Goal: Check status: Check status

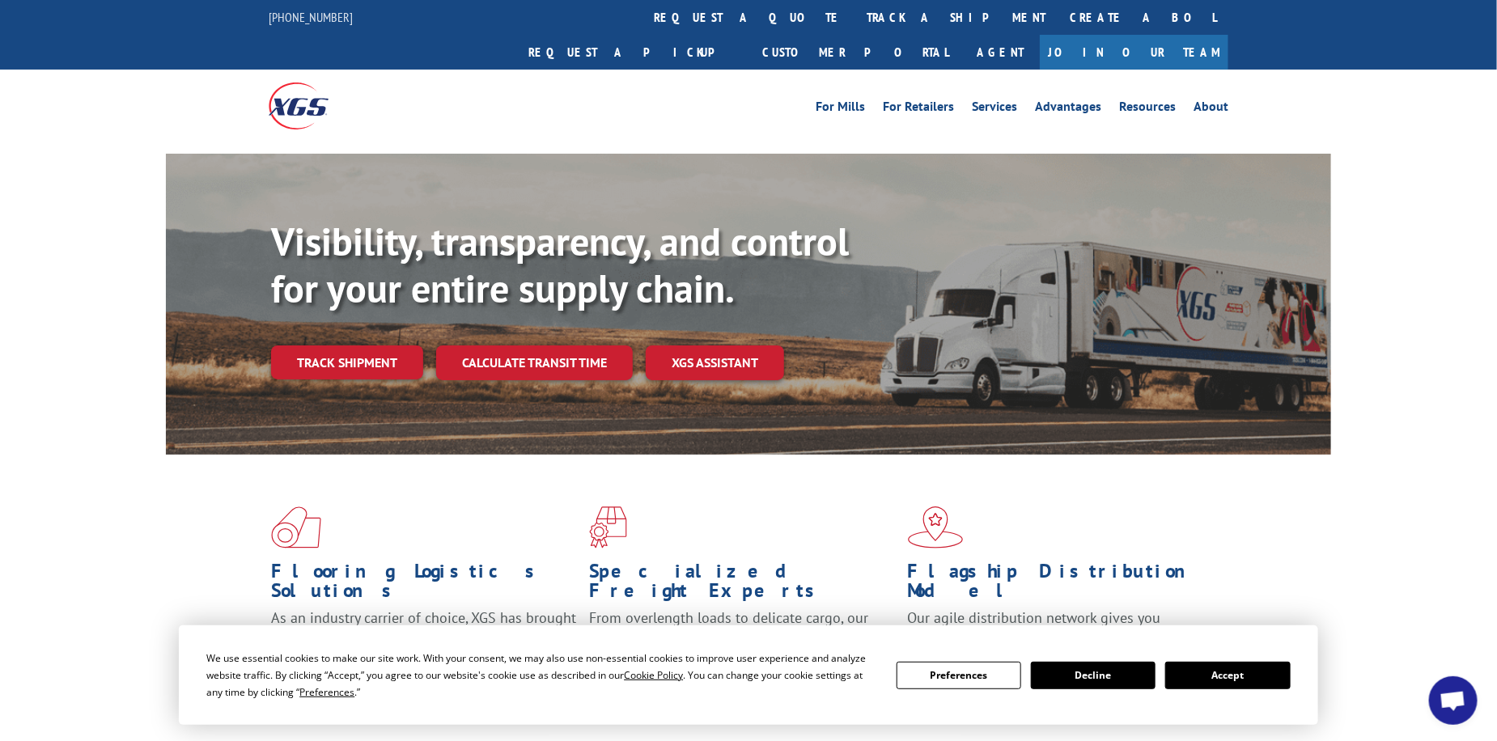
click at [1214, 668] on button "Accept" at bounding box center [1228, 676] width 125 height 28
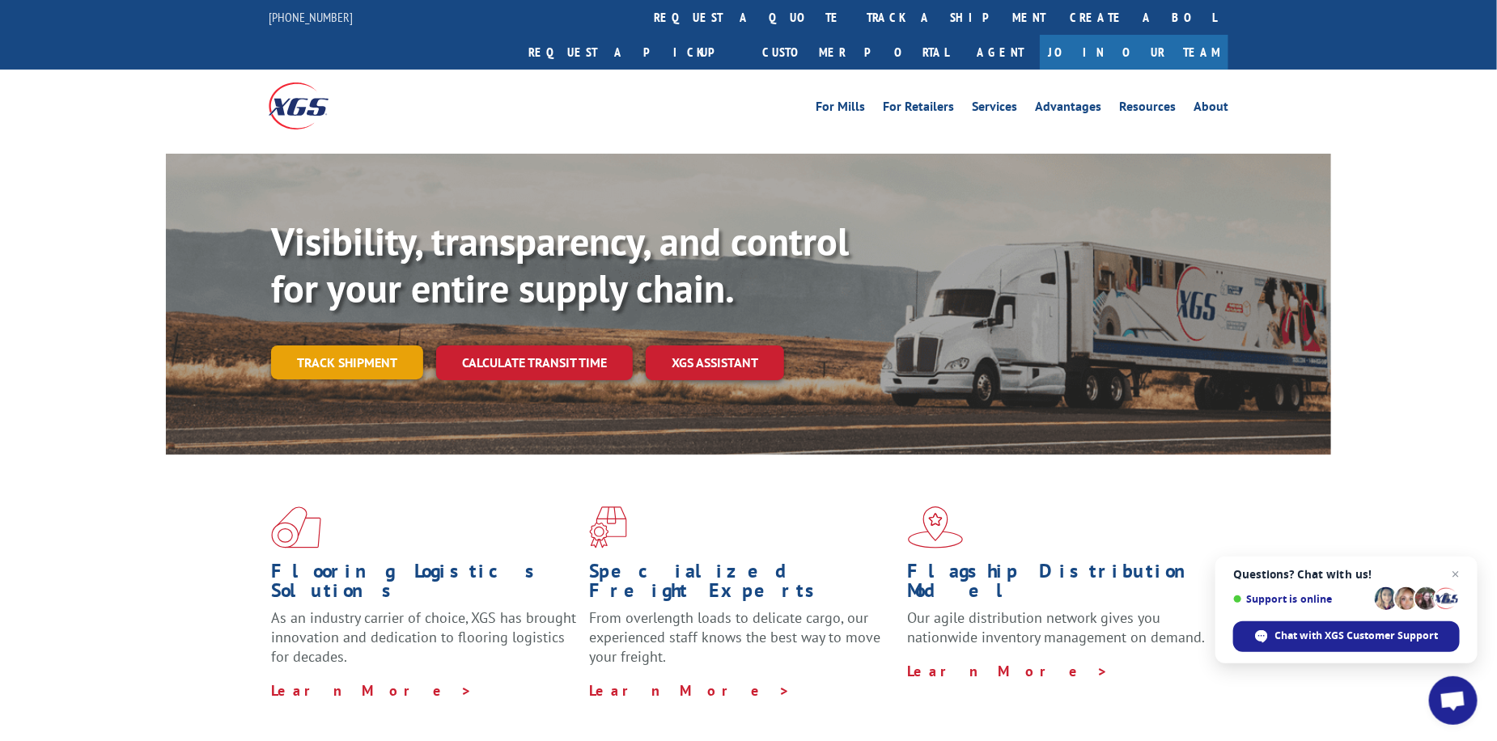
click at [337, 346] on link "Track shipment" at bounding box center [347, 363] width 152 height 34
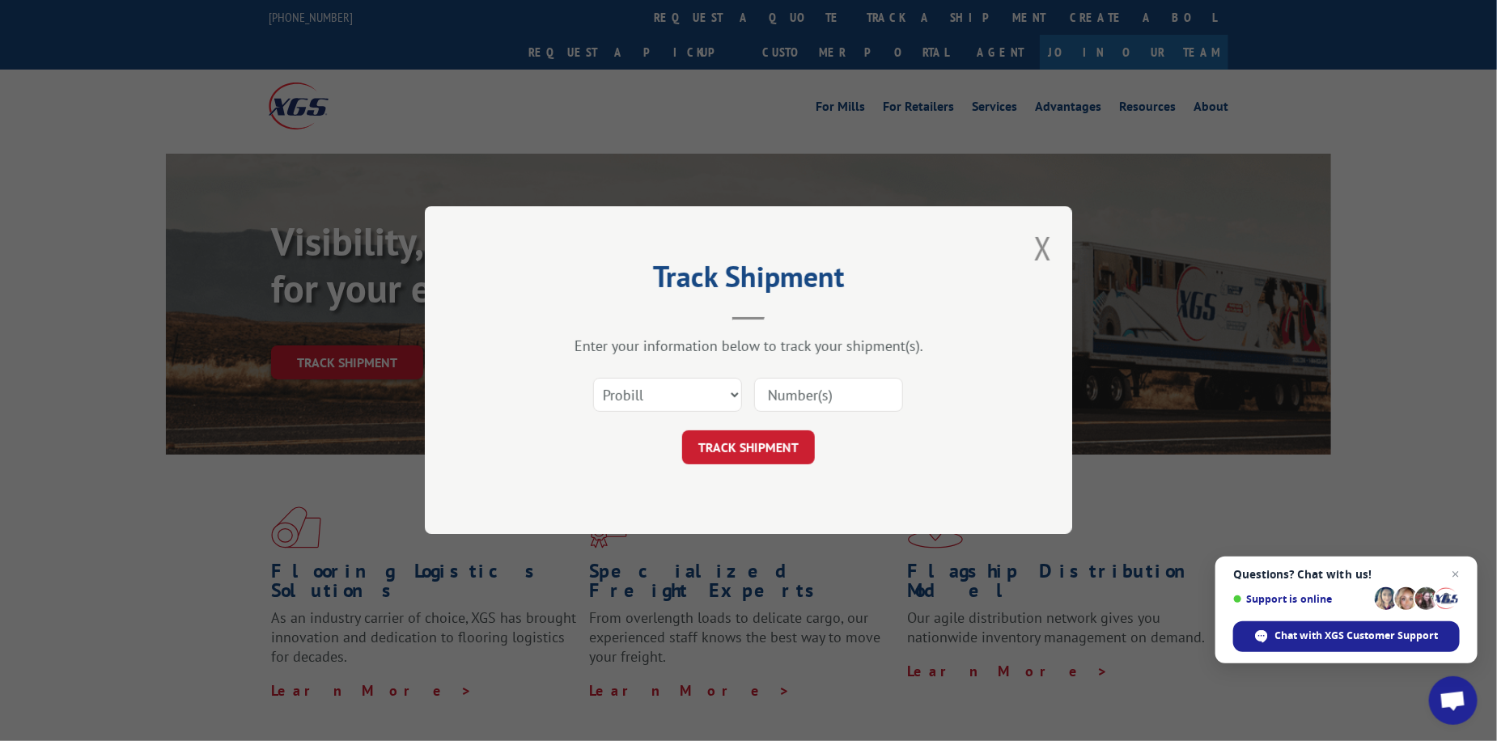
click at [824, 388] on input at bounding box center [828, 396] width 149 height 34
type input "475474"
click button "TRACK SHIPMENT" at bounding box center [748, 448] width 133 height 34
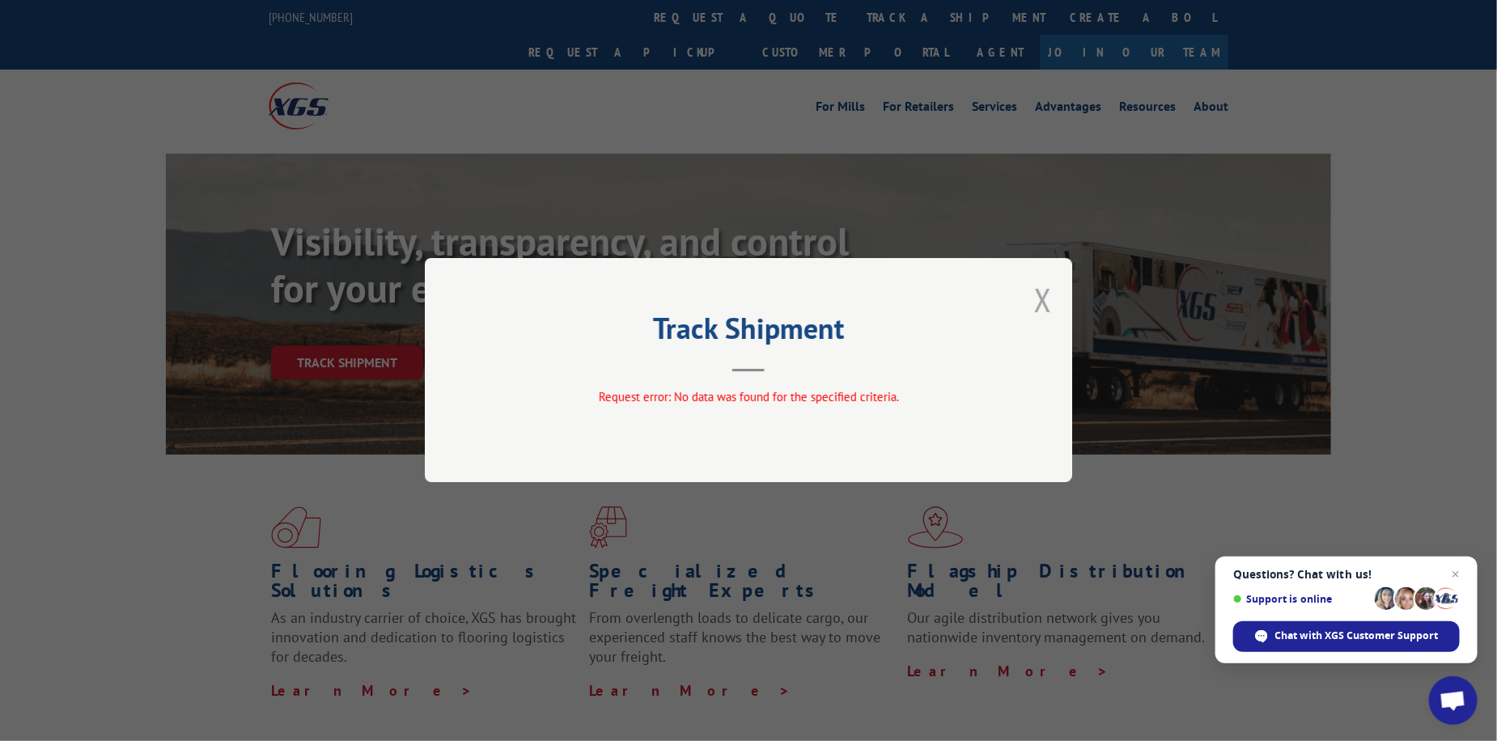
click at [1051, 299] on button "Close modal" at bounding box center [1043, 299] width 18 height 43
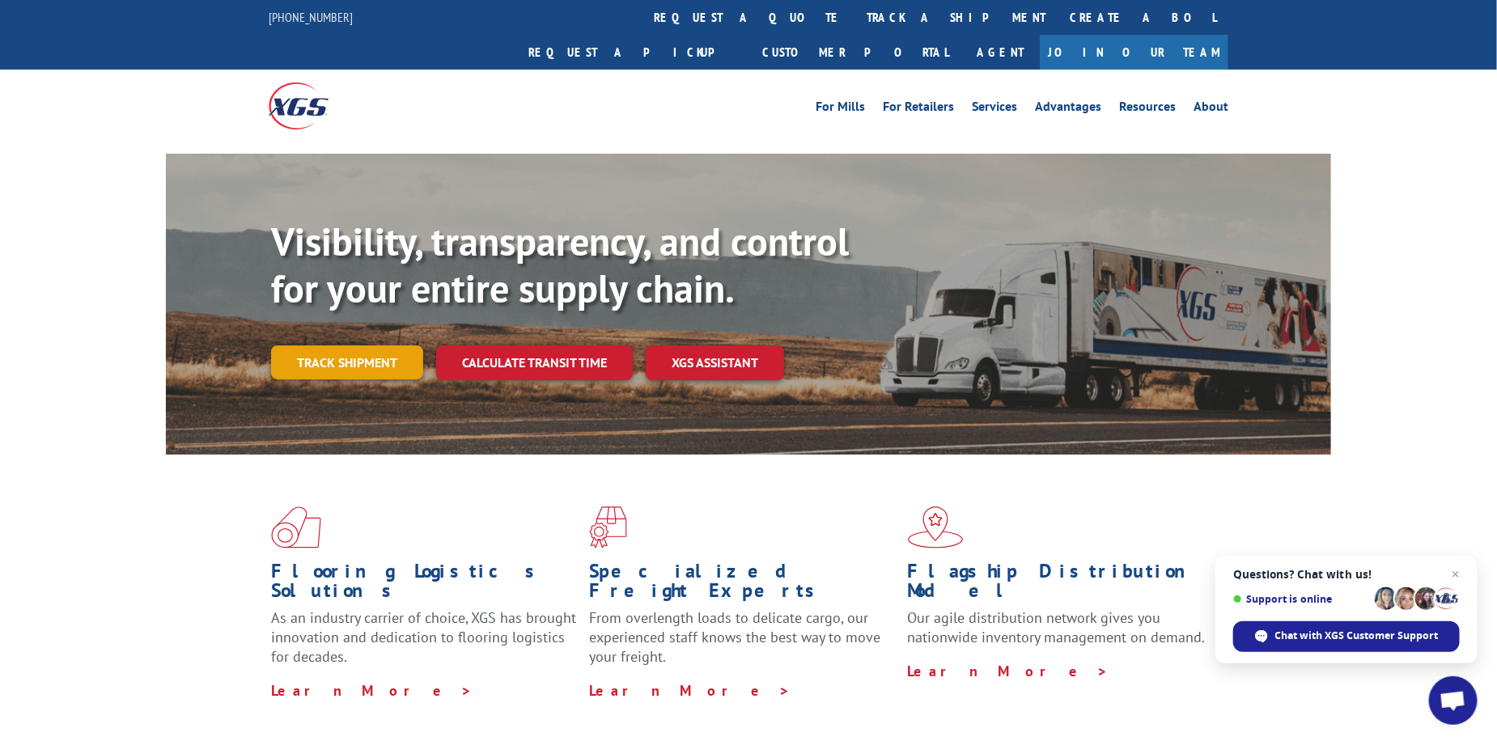
click at [319, 346] on link "Track shipment" at bounding box center [347, 363] width 152 height 34
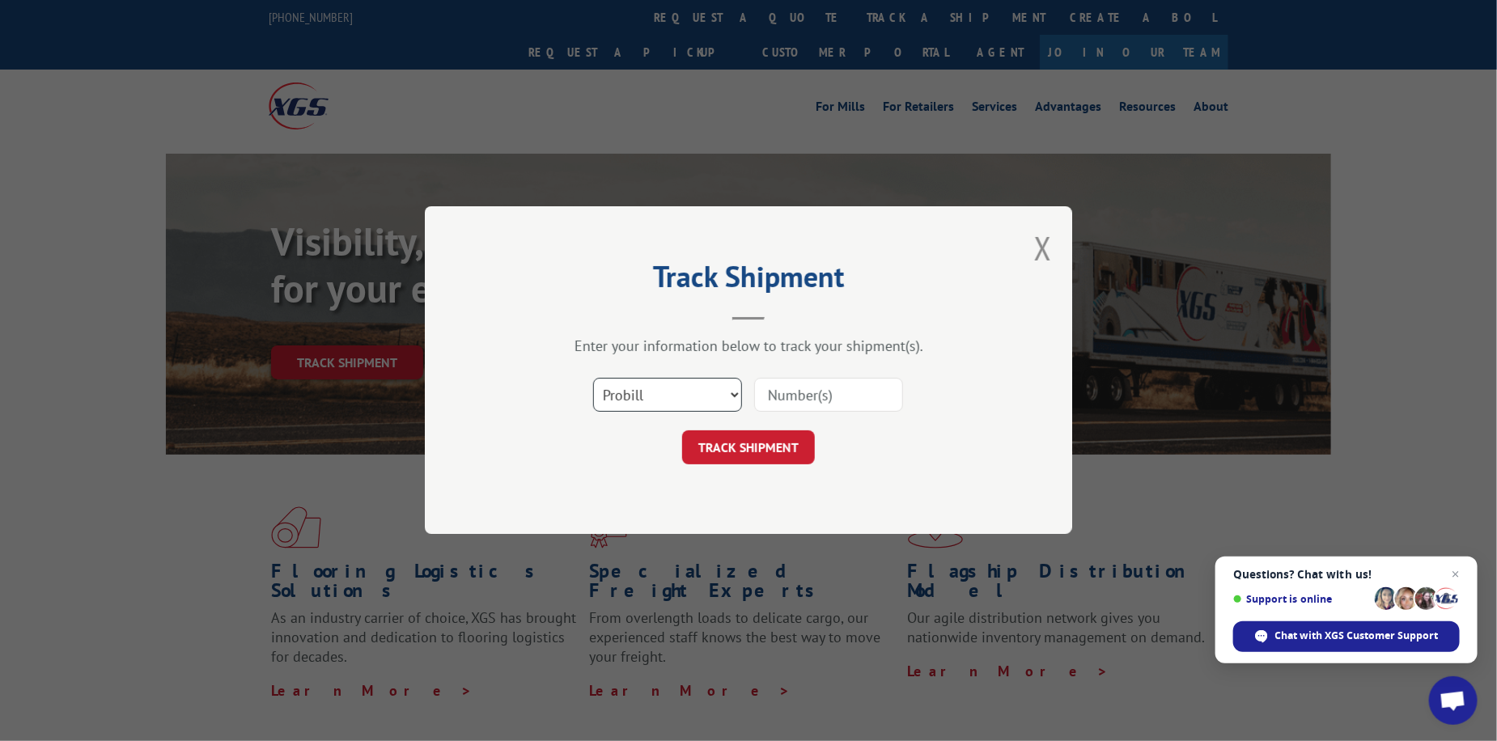
click at [687, 380] on select "Select category... Probill BOL PO" at bounding box center [667, 396] width 149 height 34
select select "po"
click at [593, 379] on select "Select category... Probill BOL PO" at bounding box center [667, 396] width 149 height 34
click at [703, 386] on select "Select category... Probill BOL PO" at bounding box center [667, 396] width 149 height 34
click at [593, 379] on select "Select category... Probill BOL PO" at bounding box center [667, 396] width 149 height 34
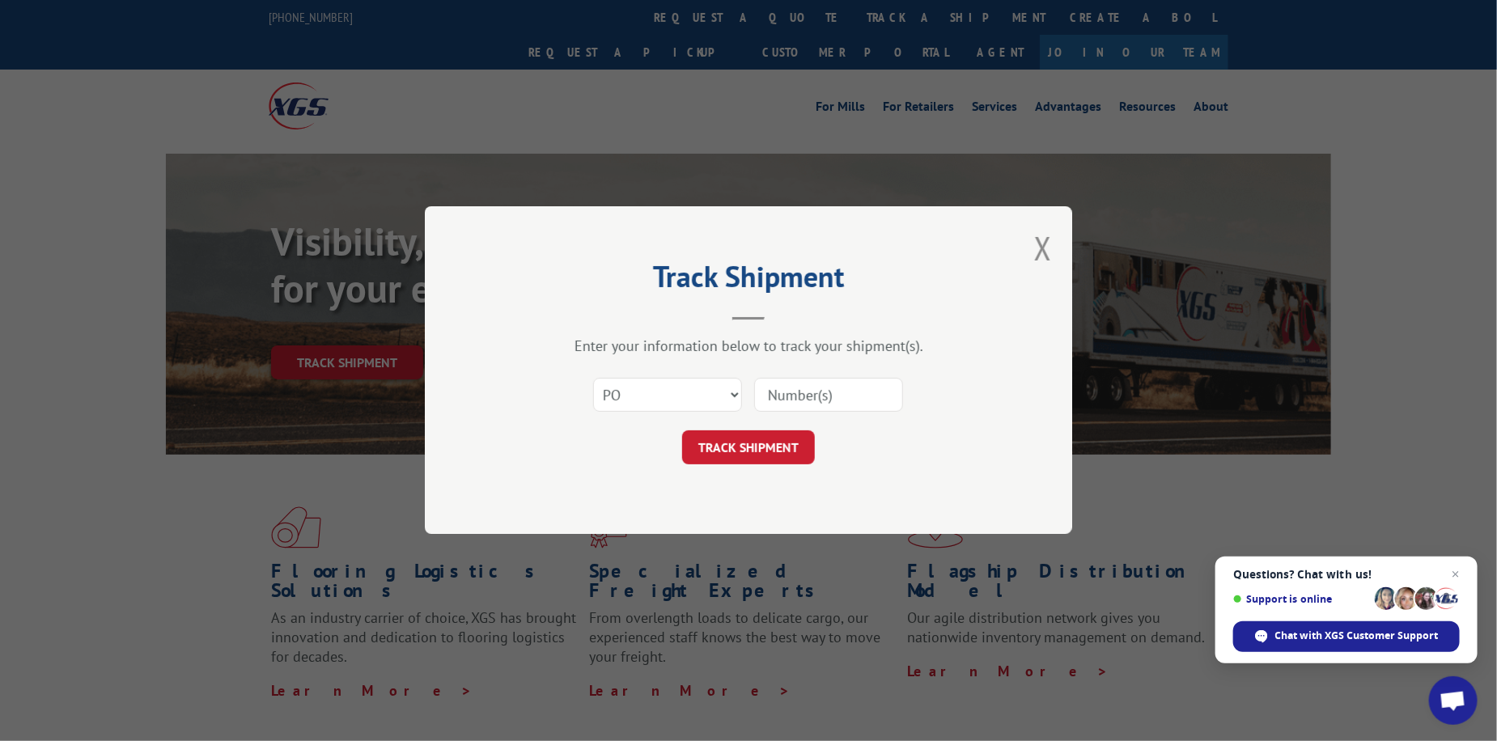
click at [805, 393] on input at bounding box center [828, 396] width 149 height 34
type input "475474"
click button "TRACK SHIPMENT" at bounding box center [748, 448] width 133 height 34
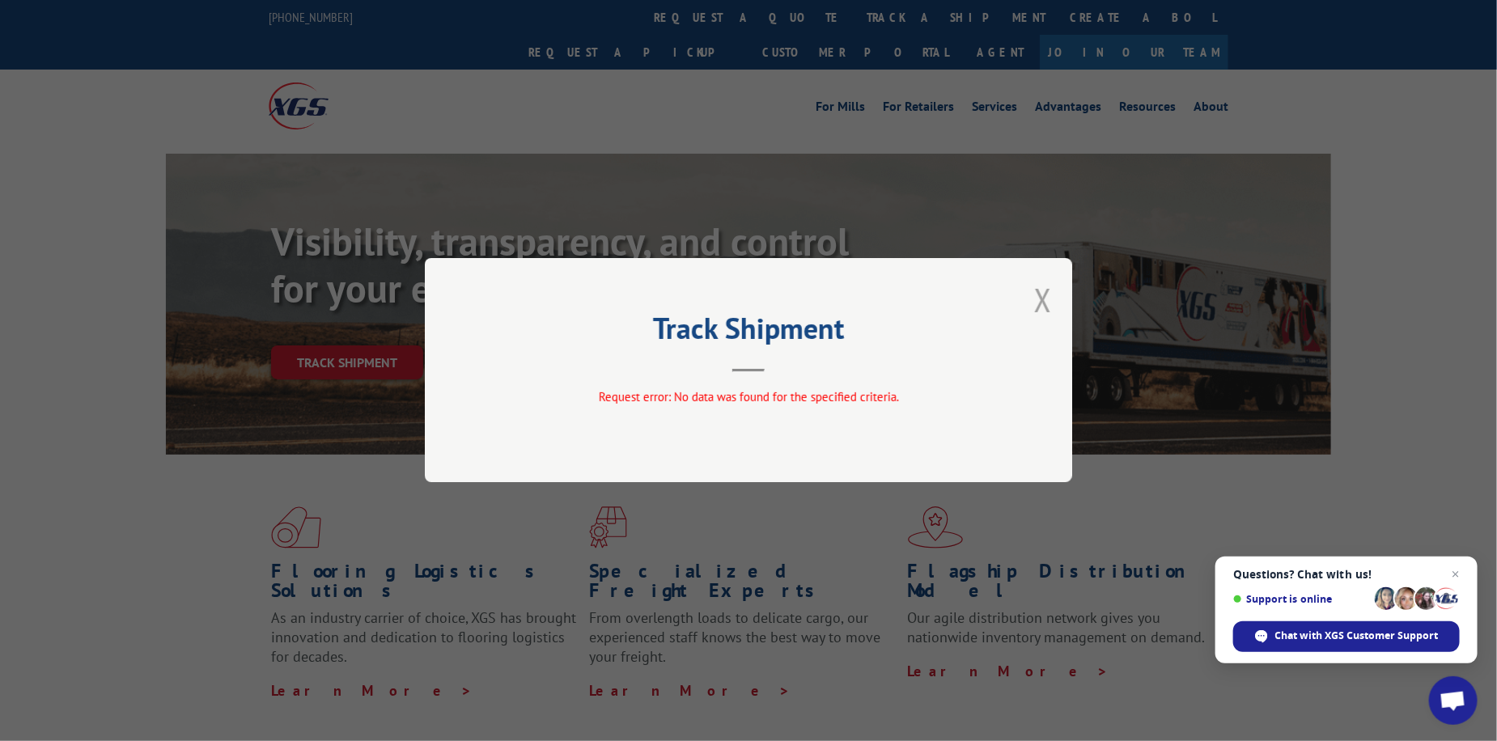
click at [1035, 302] on button "Close modal" at bounding box center [1043, 299] width 18 height 43
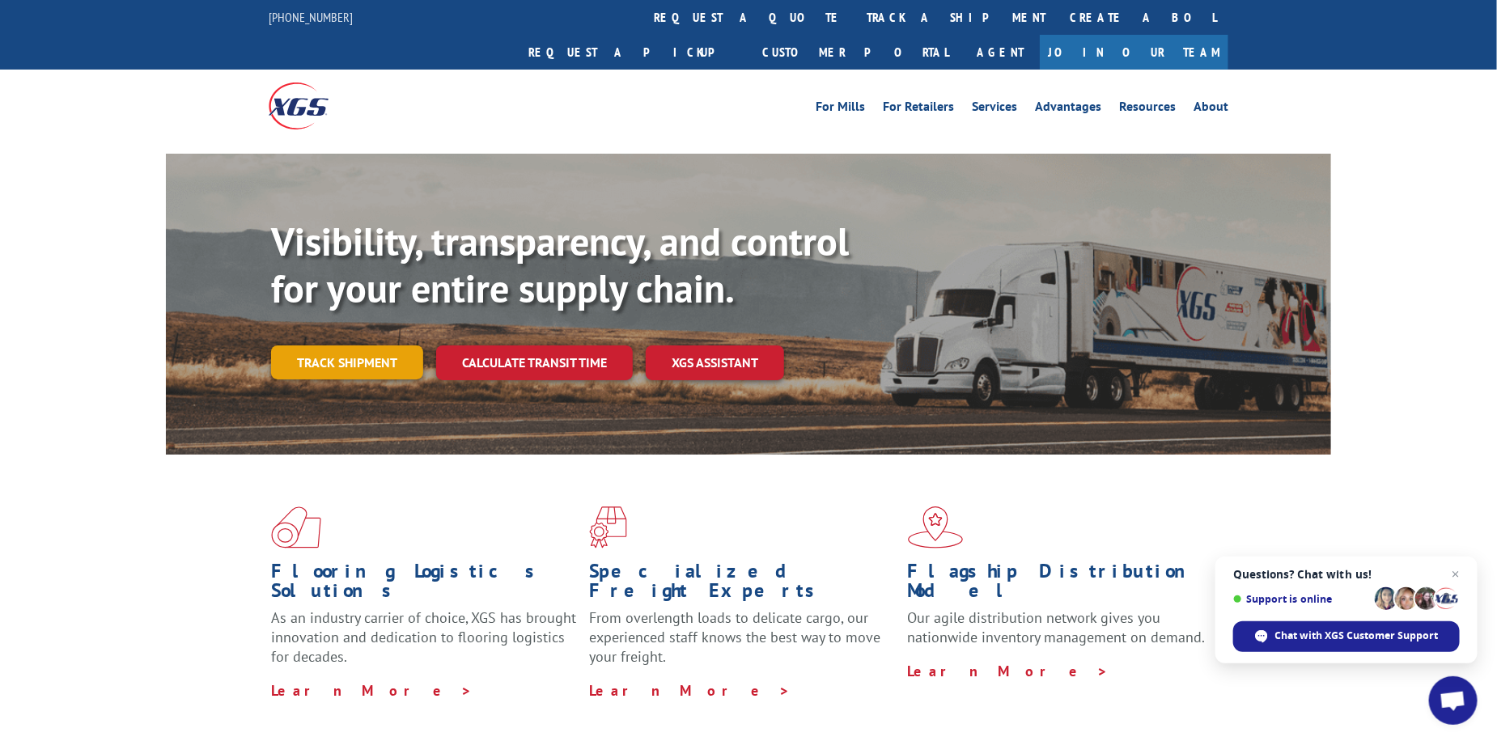
click at [300, 346] on link "Track shipment" at bounding box center [347, 363] width 152 height 34
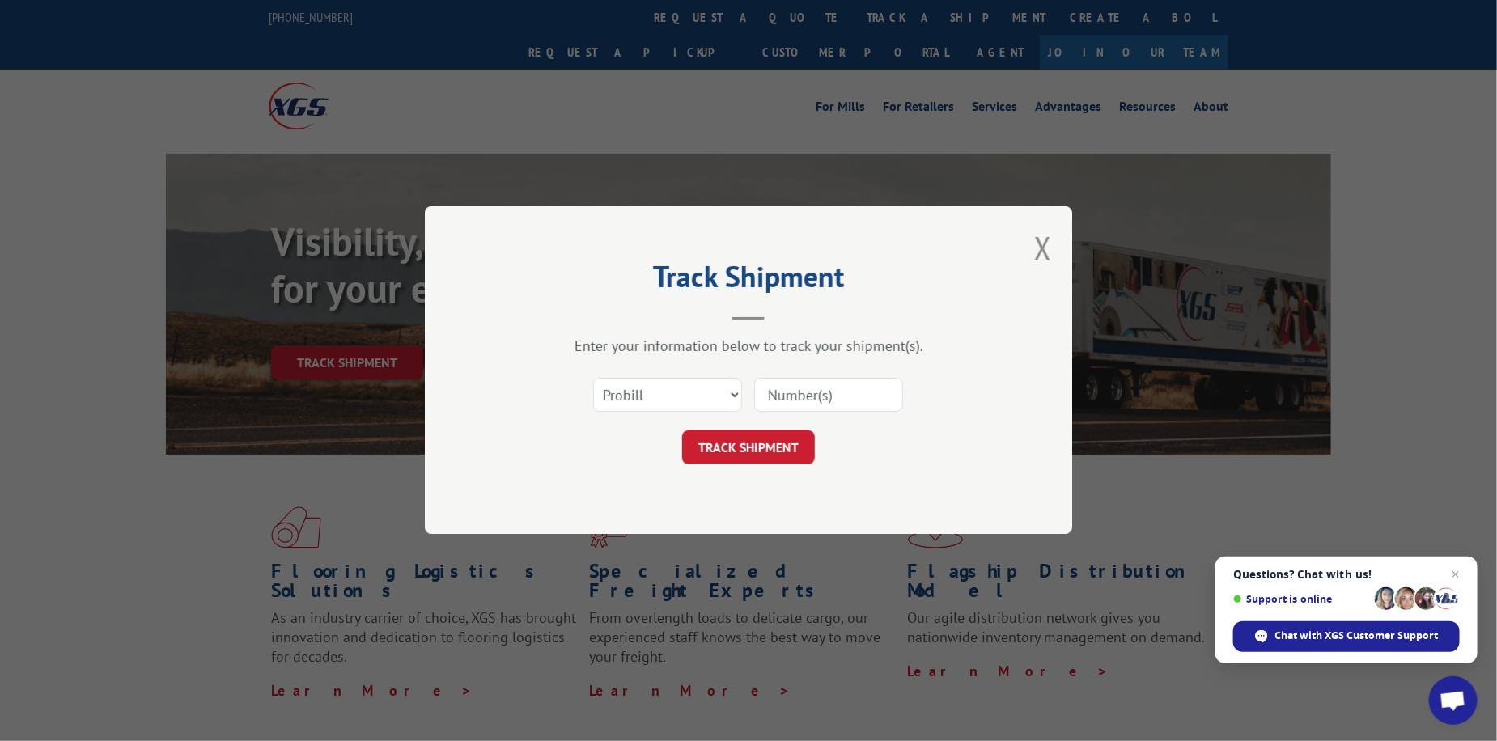
click at [785, 389] on input at bounding box center [828, 396] width 149 height 34
type input "475474"
click at [798, 458] on button "TRACK SHIPMENT" at bounding box center [748, 448] width 133 height 34
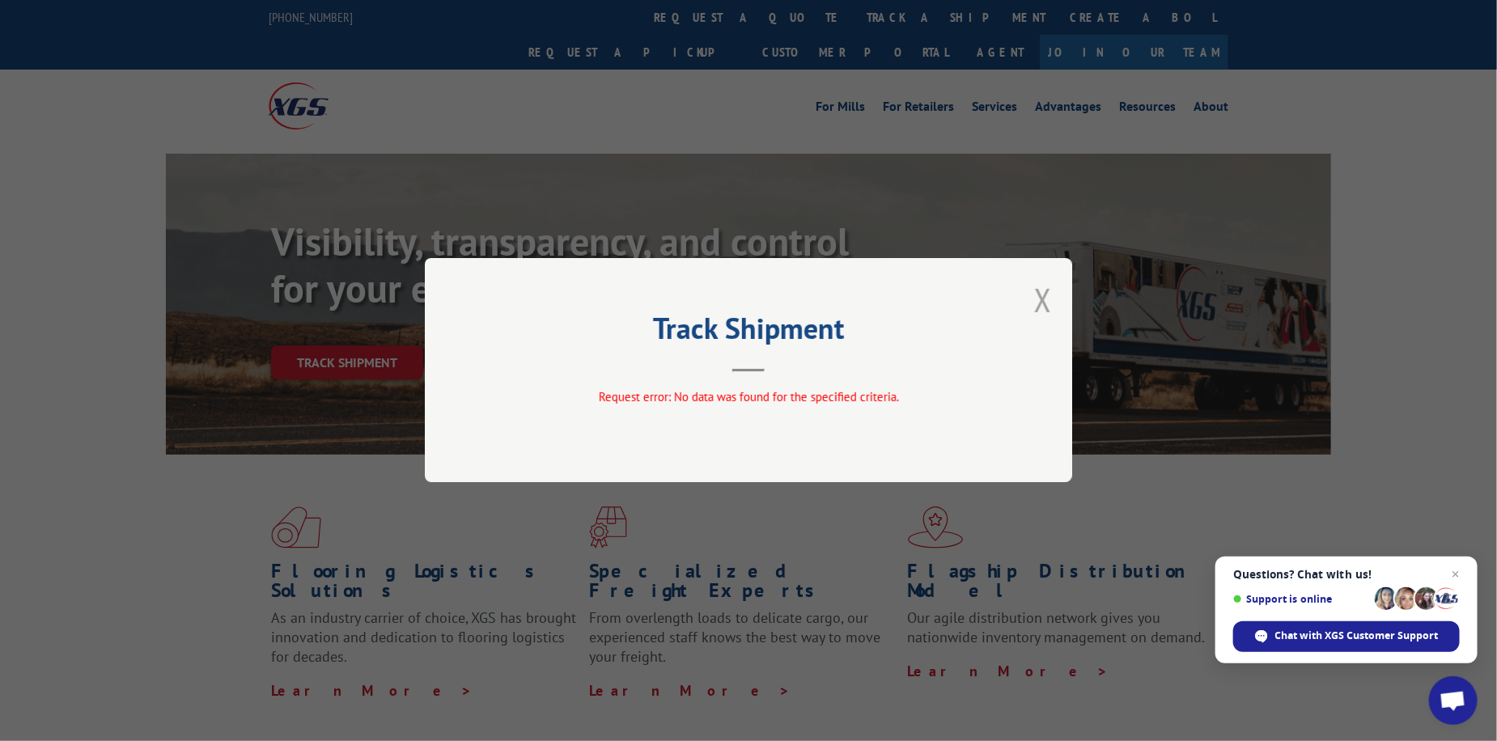
click at [1039, 293] on button "Close modal" at bounding box center [1043, 299] width 18 height 43
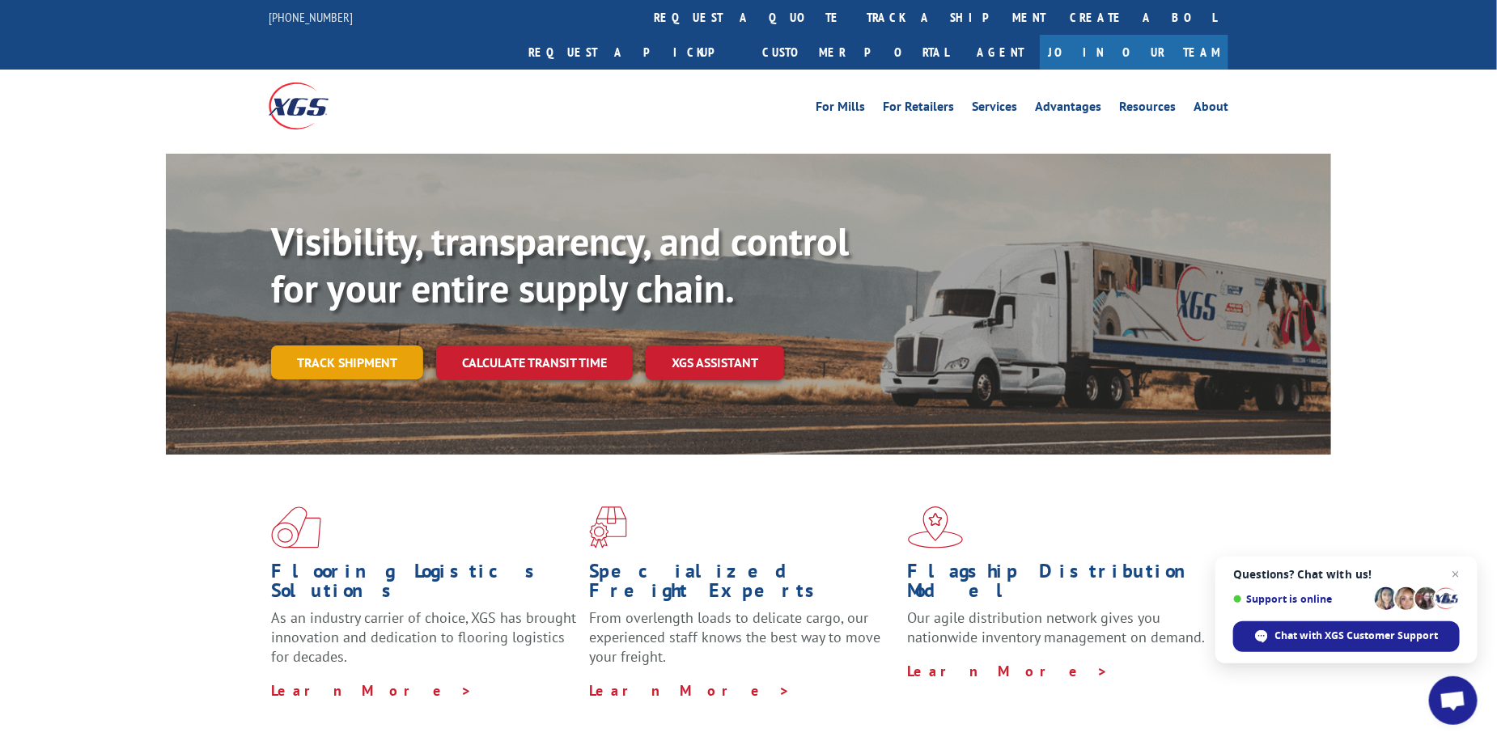
click at [324, 346] on link "Track shipment" at bounding box center [347, 363] width 152 height 34
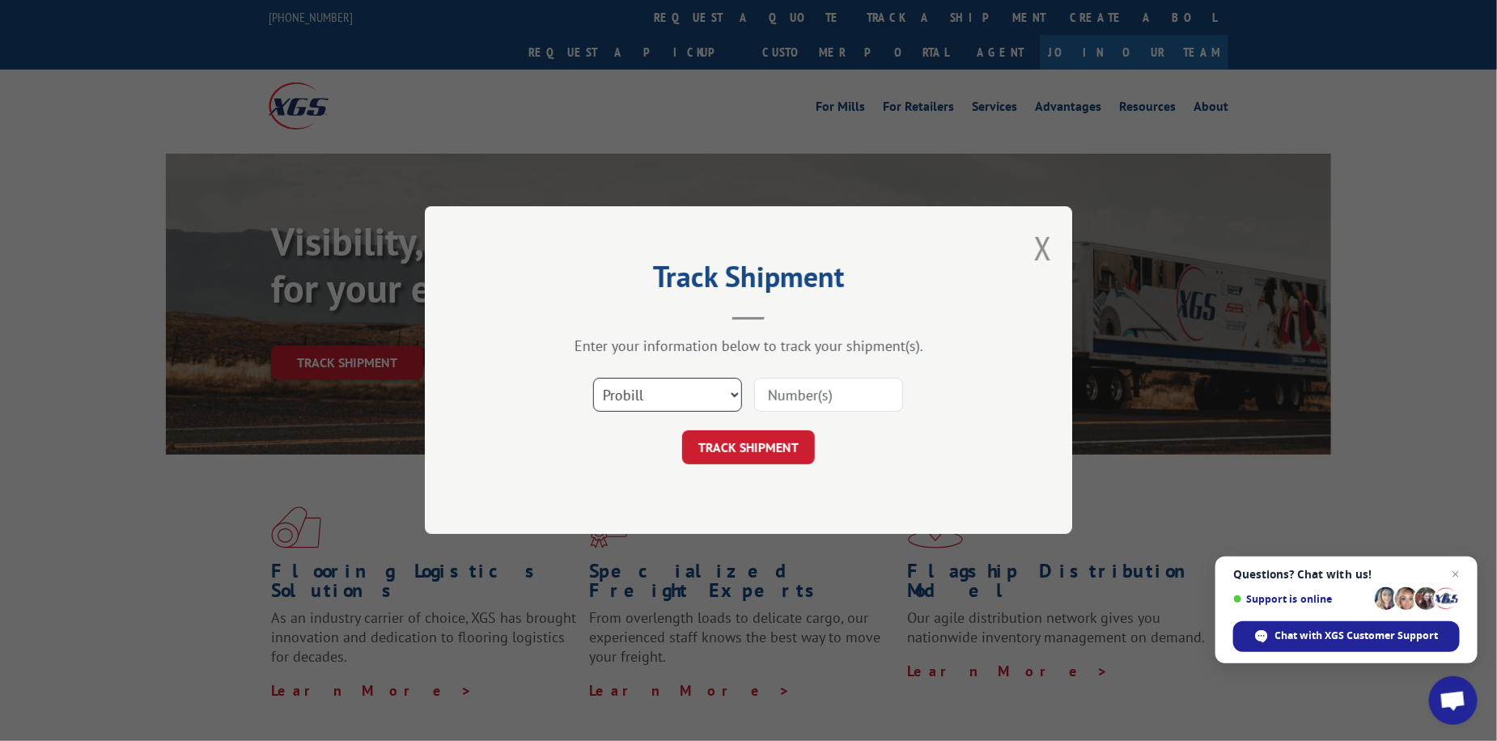
click at [651, 398] on select "Select category... Probill BOL PO" at bounding box center [667, 396] width 149 height 34
select select "po"
click at [593, 379] on select "Select category... Probill BOL PO" at bounding box center [667, 396] width 149 height 34
click at [778, 401] on input at bounding box center [828, 396] width 149 height 34
paste input "53545407"
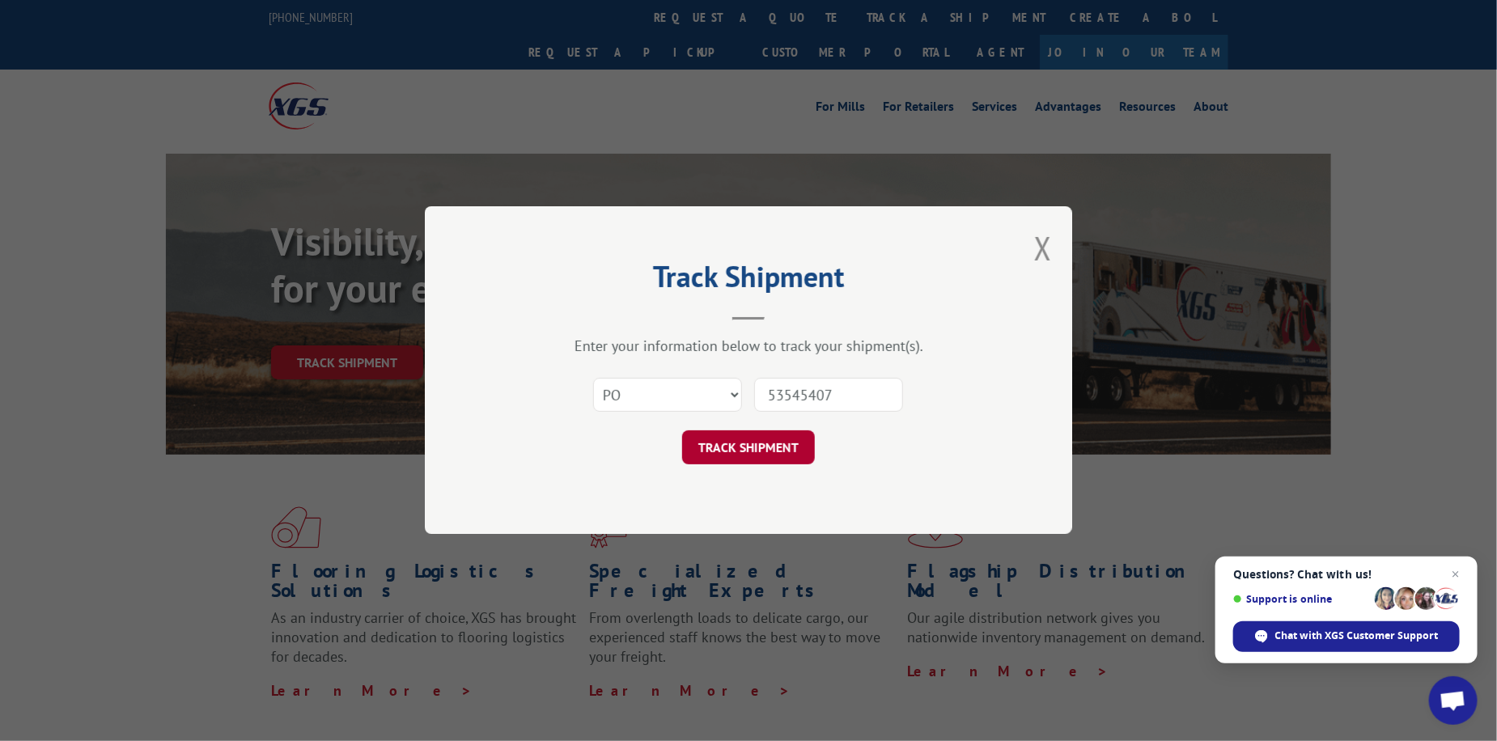
type input "53545407"
click at [753, 442] on button "TRACK SHIPMENT" at bounding box center [748, 448] width 133 height 34
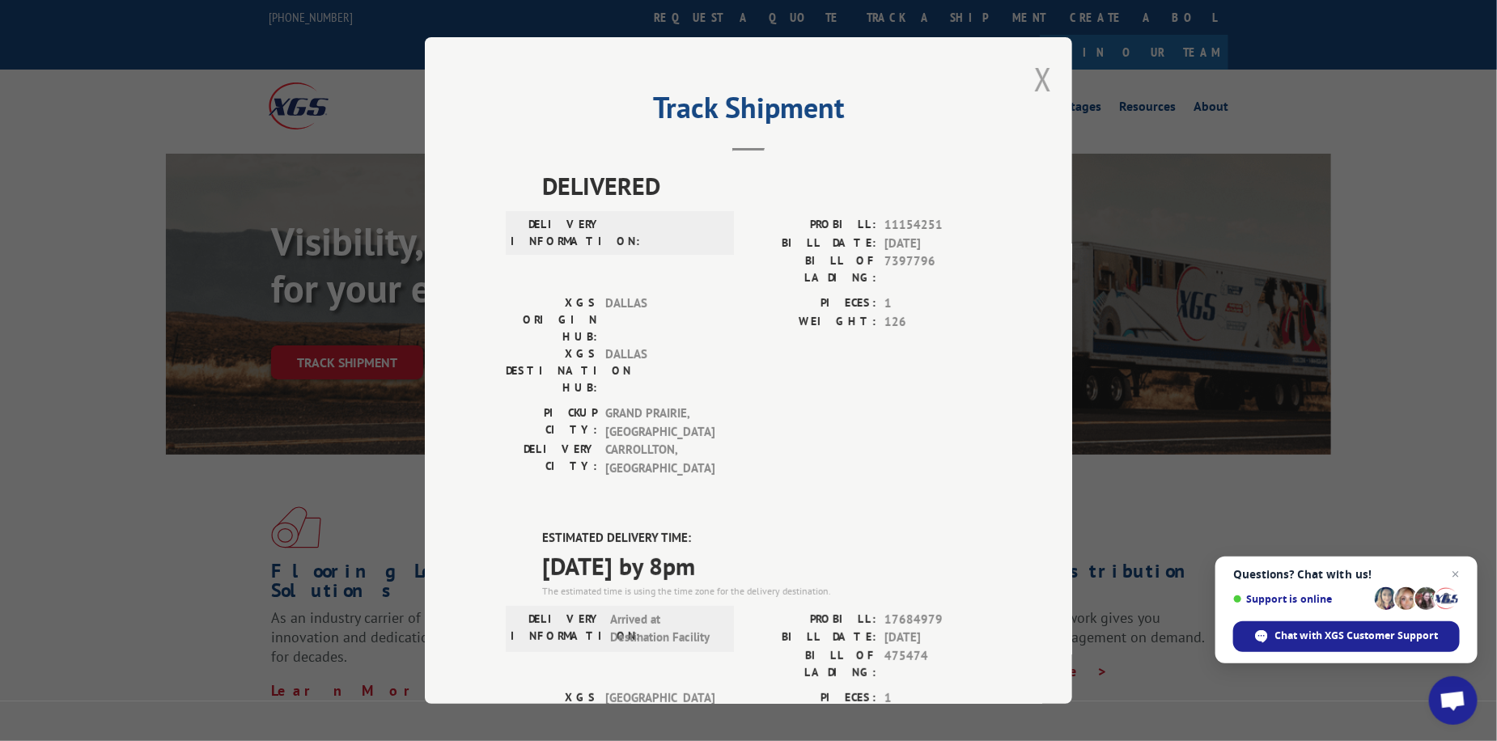
click at [1034, 88] on button "Close modal" at bounding box center [1043, 78] width 18 height 43
